Goal: Task Accomplishment & Management: Manage account settings

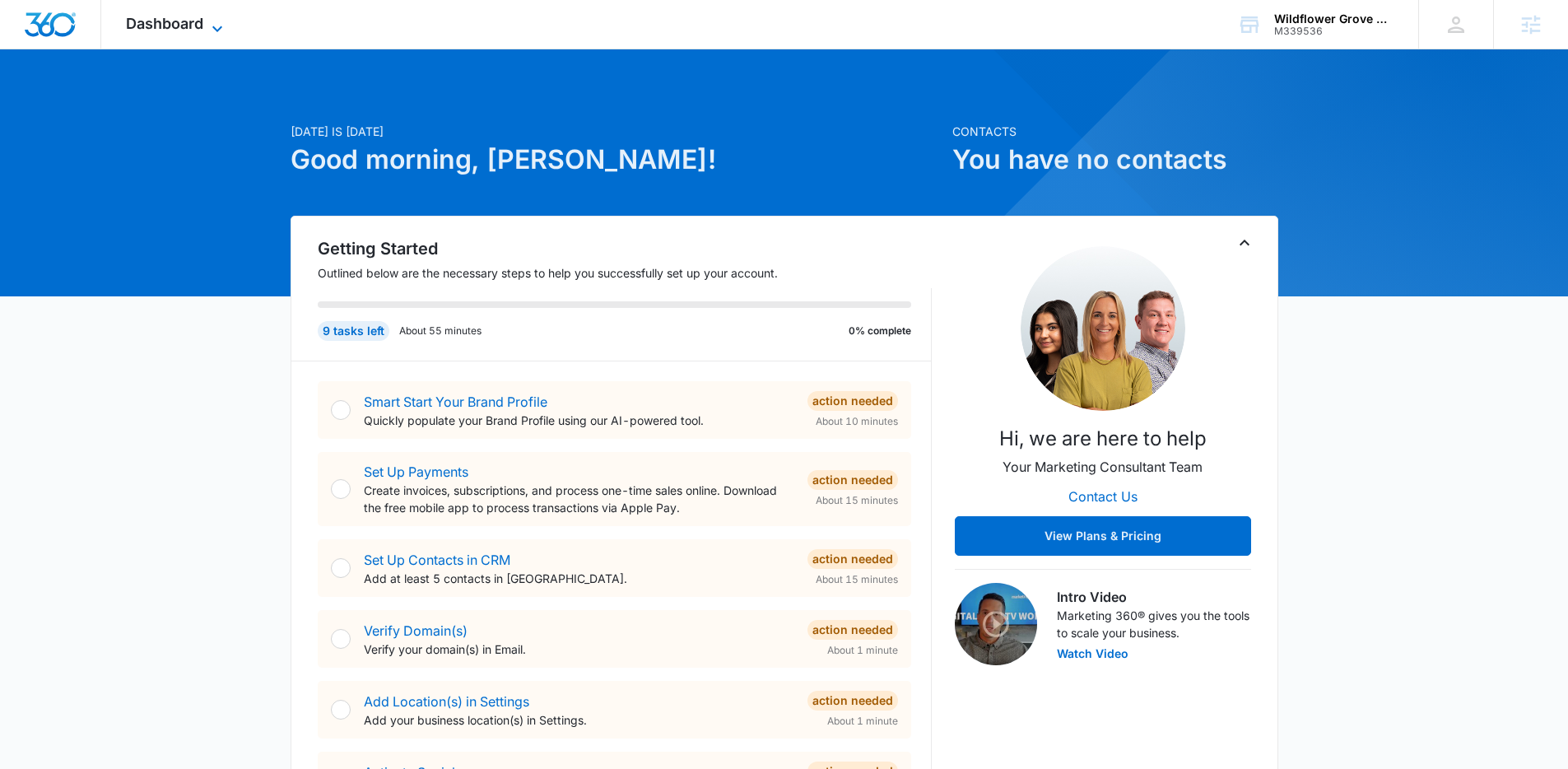
click at [216, 22] on icon at bounding box center [217, 28] width 20 height 20
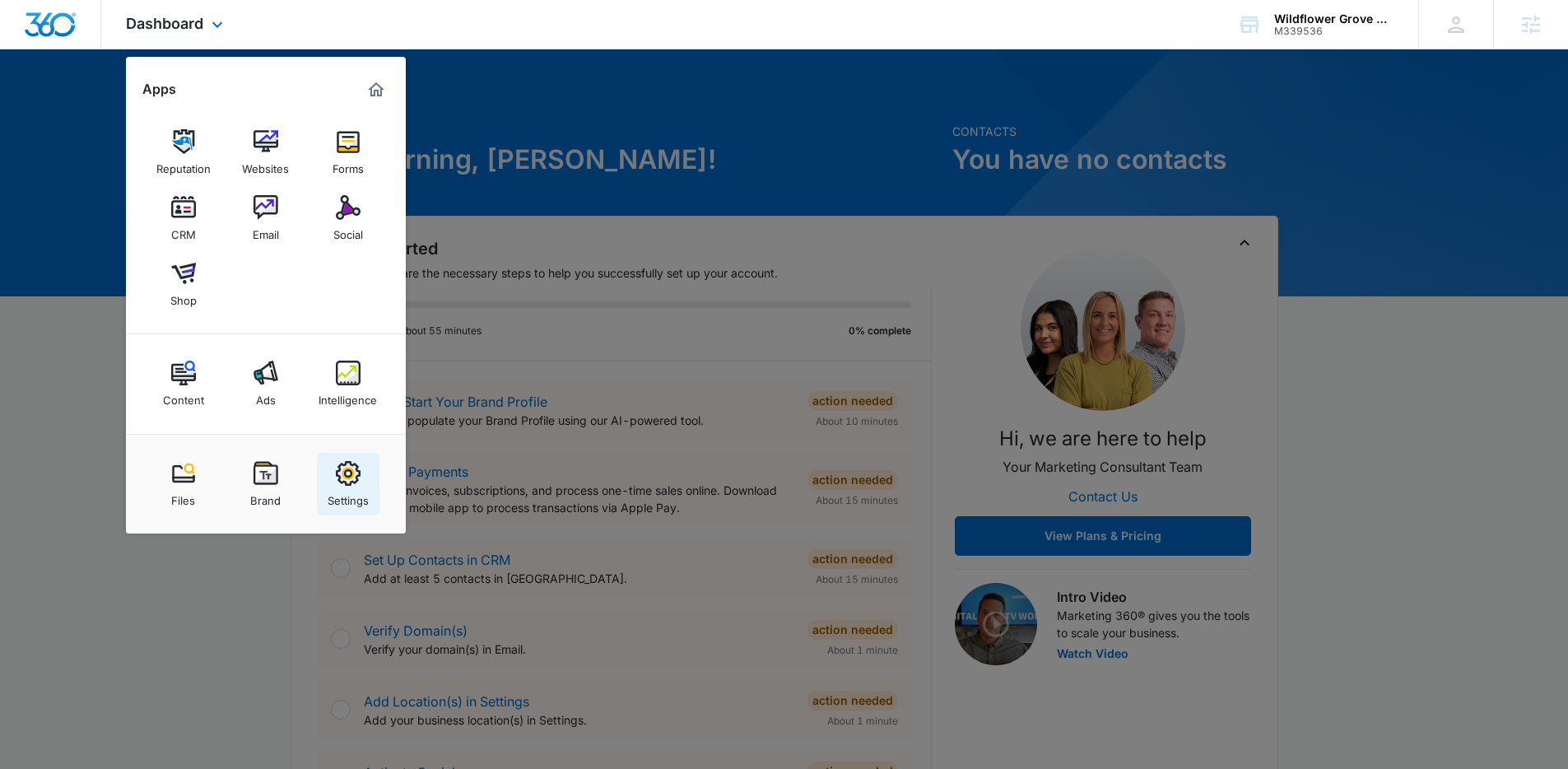
click at [345, 464] on img at bounding box center [347, 473] width 24 height 24
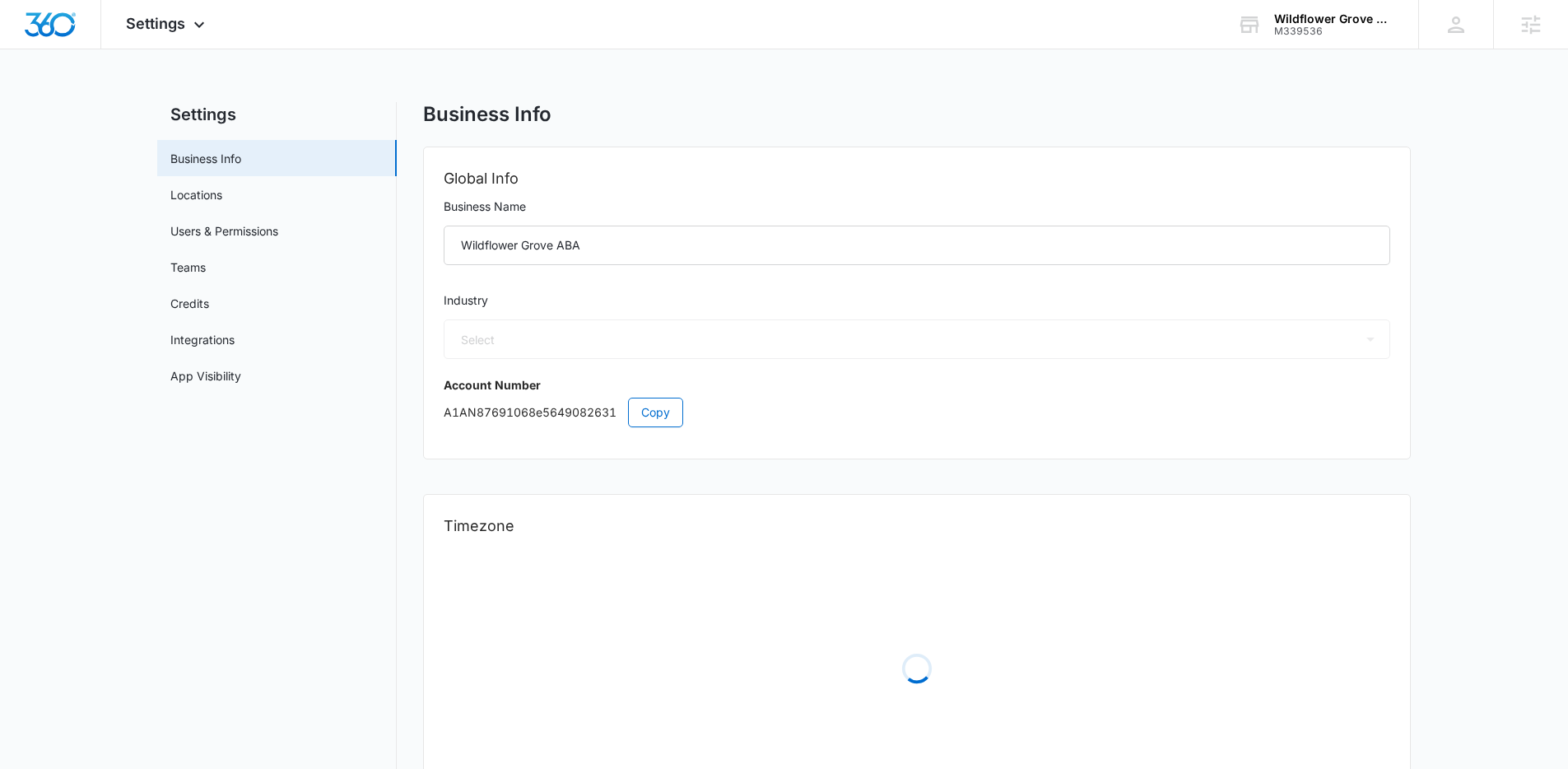
select select "19"
select select "US"
select select "America/[GEOGRAPHIC_DATA]"
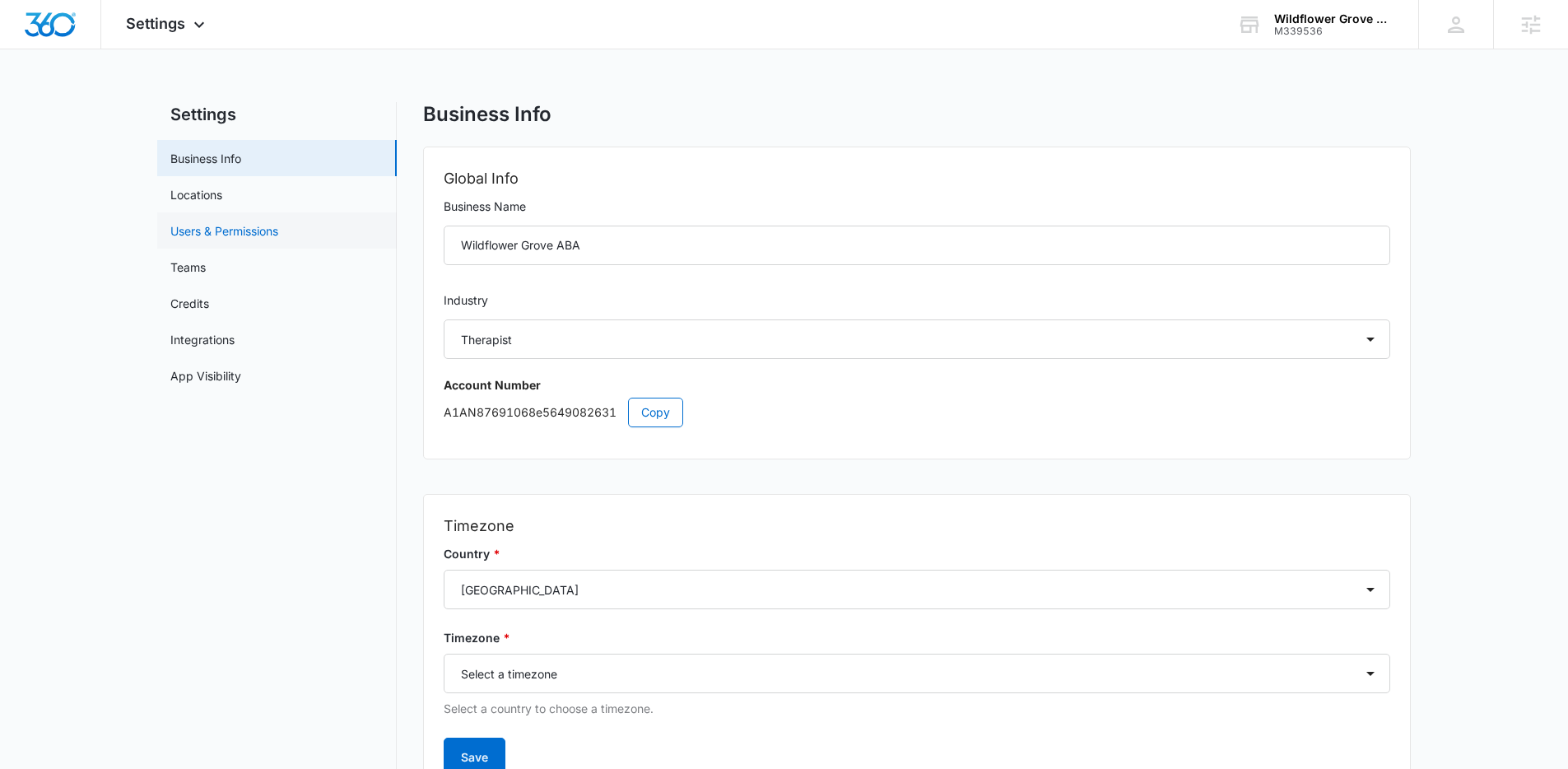
click at [245, 230] on link "Users & Permissions" at bounding box center [224, 231] width 108 height 18
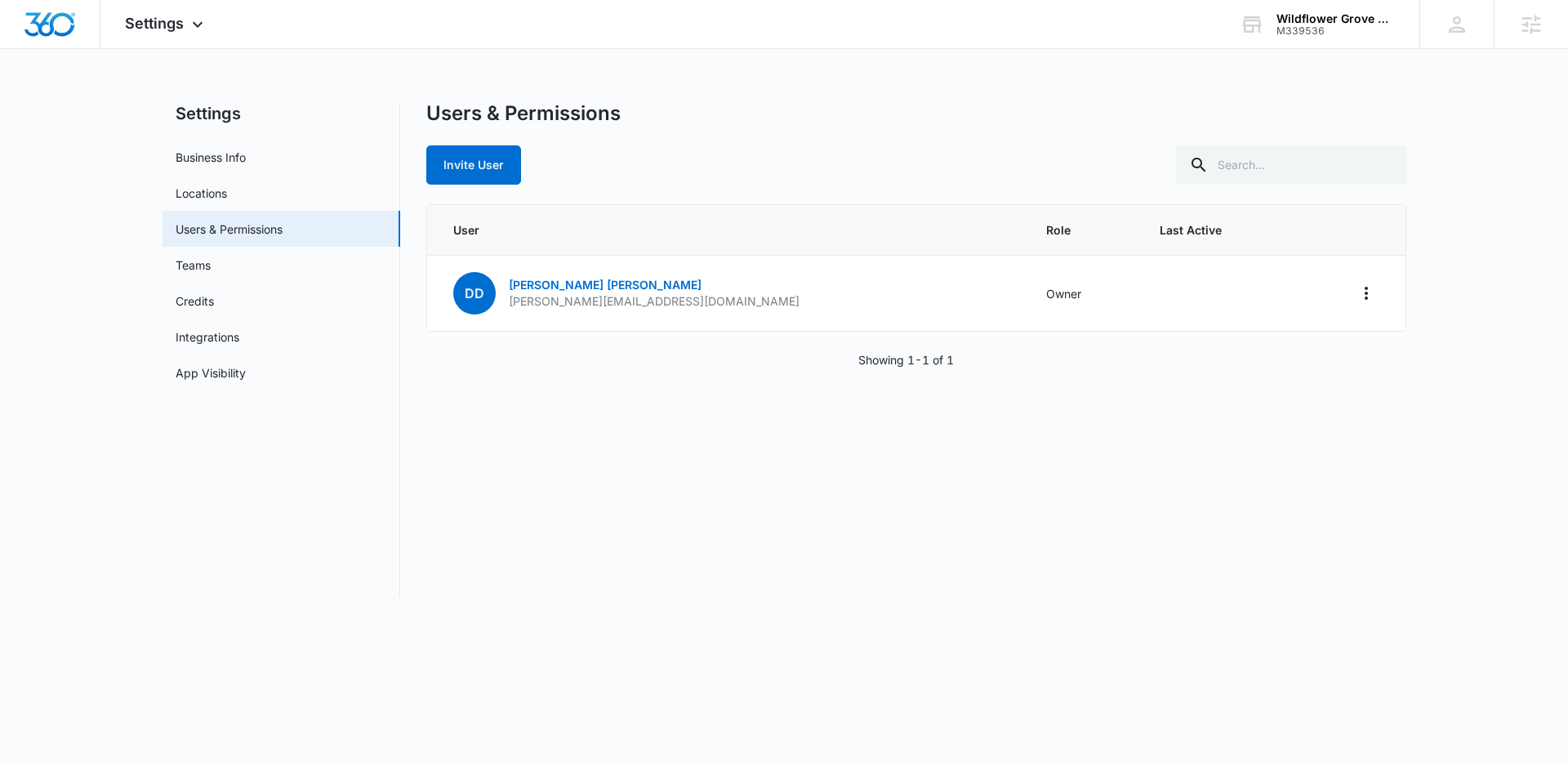
click at [1226, 415] on div "Users & Permissions Invite User User Role Last Active DD [PERSON_NAME] [PERSON_…" at bounding box center [916, 348] width 980 height 496
drag, startPoint x: 671, startPoint y: 303, endPoint x: 478, endPoint y: 309, distance: 193.1
click at [478, 309] on td "DD [PERSON_NAME] [PERSON_NAME][EMAIL_ADDRESS][DOMAIN_NAME]" at bounding box center [726, 293] width 599 height 76
click at [658, 368] on div "Users & Permissions Invite User User Role Last Active DD [PERSON_NAME] [PERSON_…" at bounding box center [916, 348] width 980 height 496
drag, startPoint x: 652, startPoint y: 302, endPoint x: 499, endPoint y: 305, distance: 153.0
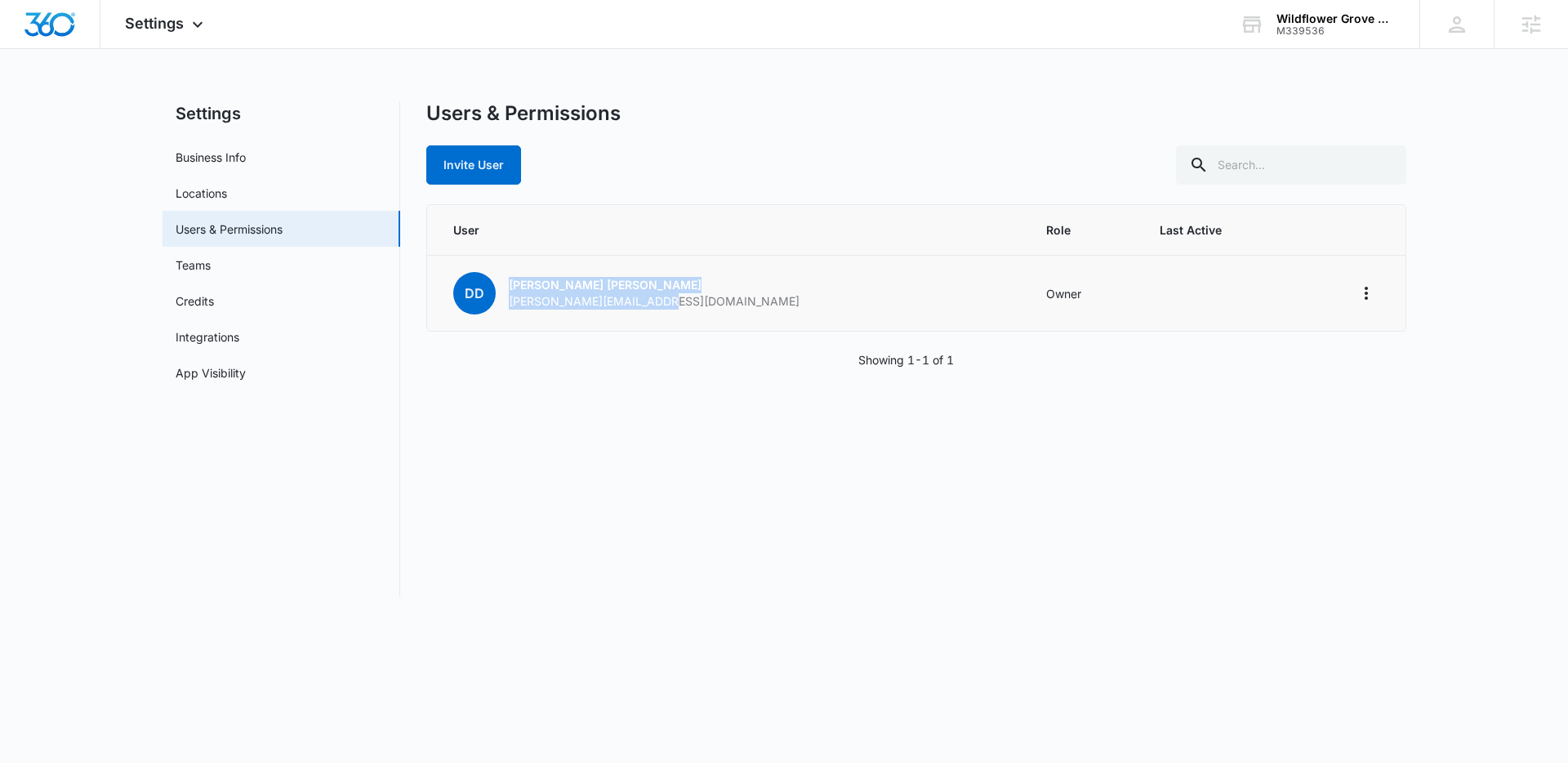
click at [499, 305] on td "DD [PERSON_NAME] [PERSON_NAME][EMAIL_ADDRESS][DOMAIN_NAME]" at bounding box center [726, 293] width 599 height 76
click at [617, 394] on div "Users & Permissions Invite User User Role Last Active DD [PERSON_NAME] [PERSON_…" at bounding box center [916, 348] width 980 height 496
click at [793, 145] on div "Users & Permissions Invite User" at bounding box center [916, 143] width 980 height 83
